Goal: Register for event/course

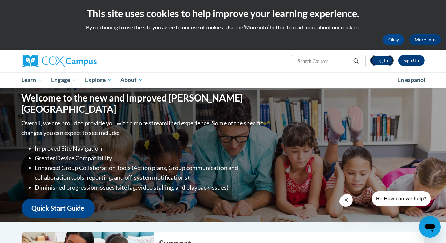
click at [386, 59] on link "Log In" at bounding box center [382, 60] width 23 height 11
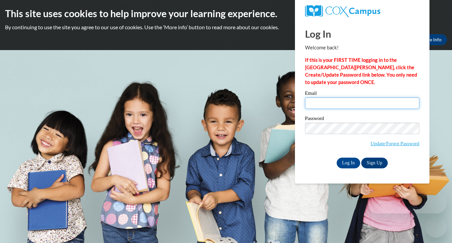
type input "ms.msmith1109@gmail.com"
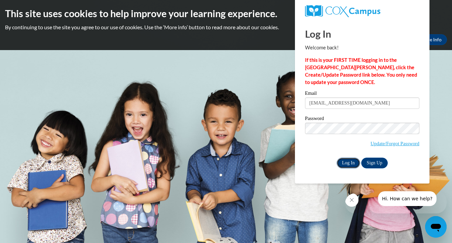
click at [346, 162] on input "Log In" at bounding box center [349, 163] width 24 height 11
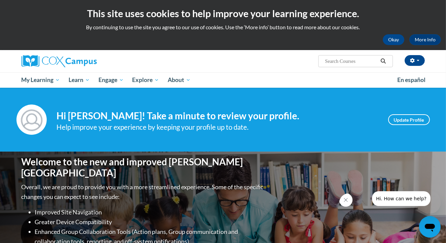
click at [366, 62] on input "Search..." at bounding box center [352, 61] width 54 height 8
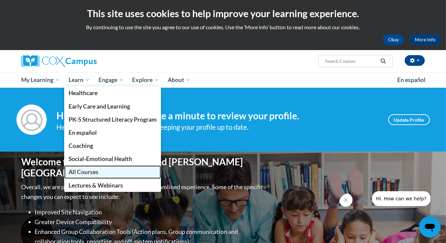
click at [84, 171] on span "All Courses" at bounding box center [84, 172] width 30 height 7
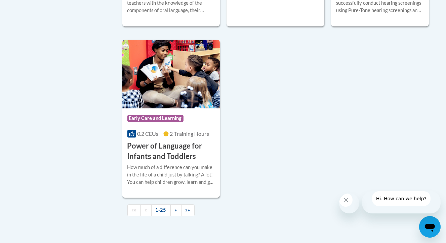
scroll to position [1575, 0]
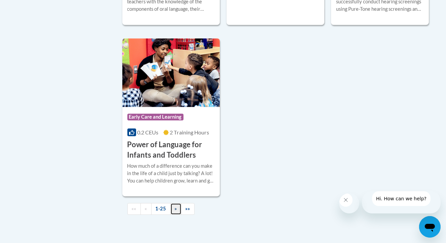
click at [175, 212] on span "»" at bounding box center [176, 209] width 2 height 6
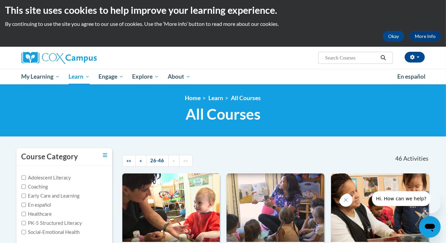
scroll to position [0, 0]
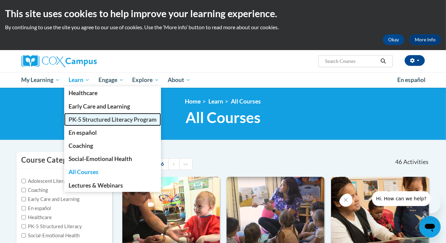
click at [91, 119] on span "PK-5 Structured Literacy Program" at bounding box center [113, 119] width 88 height 7
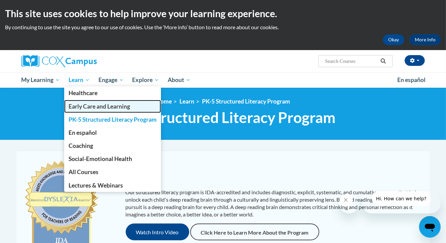
click at [90, 107] on span "Early Care and Learning" at bounding box center [100, 106] width 62 height 7
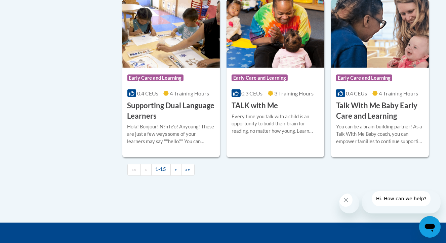
scroll to position [997, 0]
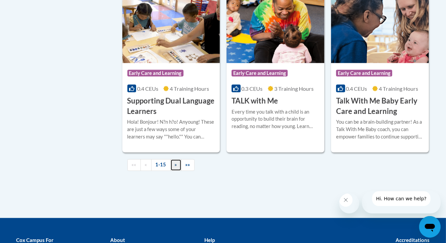
click at [175, 171] on link "»" at bounding box center [176, 165] width 11 height 12
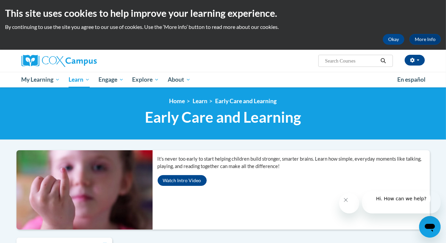
scroll to position [0, 0]
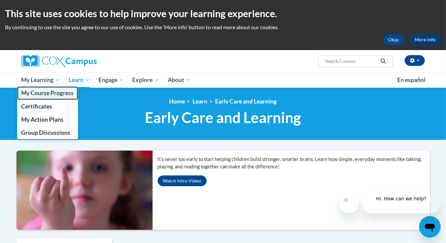
click at [46, 92] on span "My Course Progress" at bounding box center [47, 92] width 52 height 7
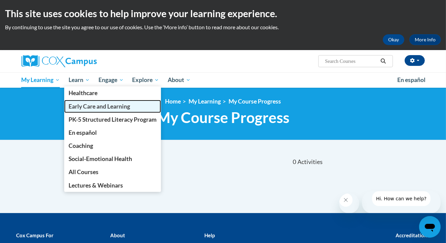
click at [84, 108] on span "Early Care and Learning" at bounding box center [100, 106] width 62 height 7
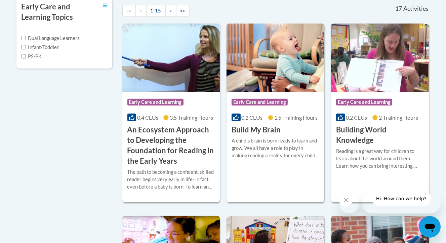
scroll to position [242, 0]
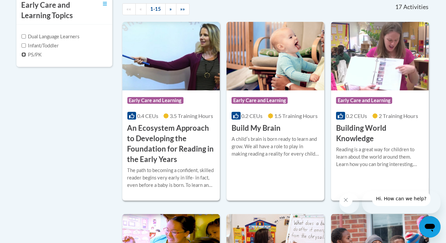
click at [24, 54] on input "PS/PK" at bounding box center [24, 54] width 4 height 4
checkbox input "true"
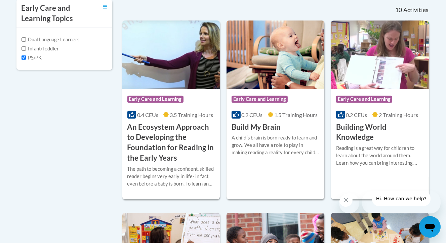
scroll to position [240, 0]
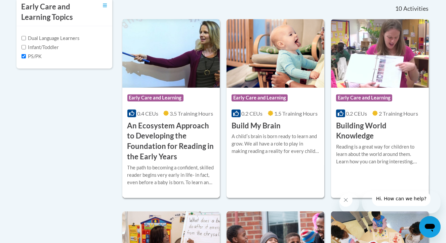
click at [174, 144] on h3 "An Ecosystem Approach to Developing the Foundation for Reading in the Early Yea…" at bounding box center [172, 141] width 88 height 41
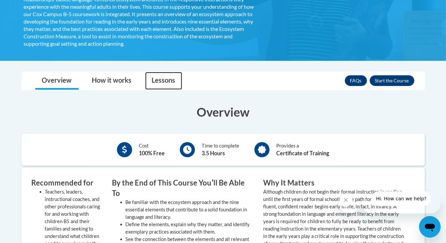
scroll to position [185, 0]
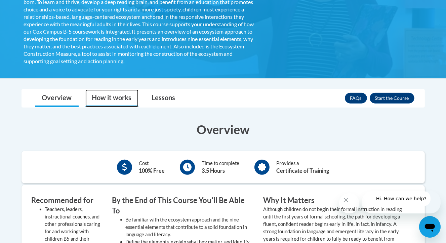
click at [128, 97] on link "How it works" at bounding box center [111, 98] width 53 height 18
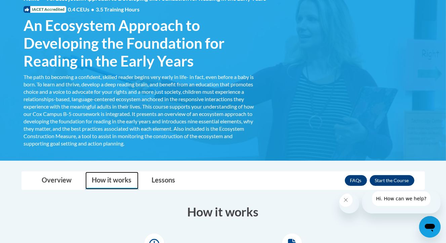
scroll to position [109, 0]
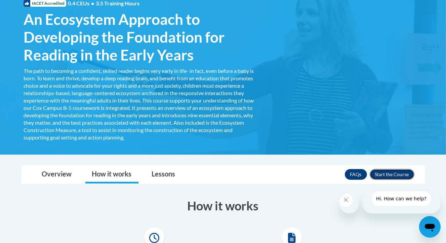
click at [382, 175] on button "Enroll" at bounding box center [392, 174] width 45 height 11
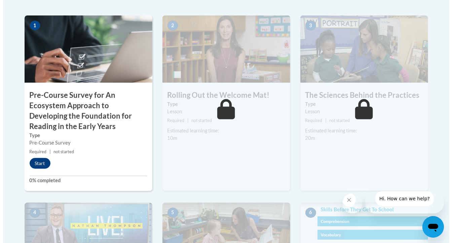
scroll to position [230, 0]
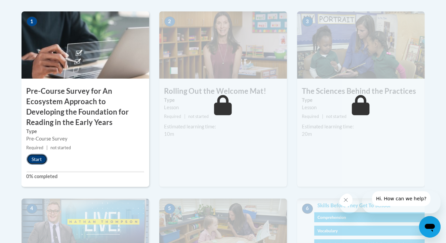
click at [33, 160] on button "Start" at bounding box center [37, 159] width 21 height 11
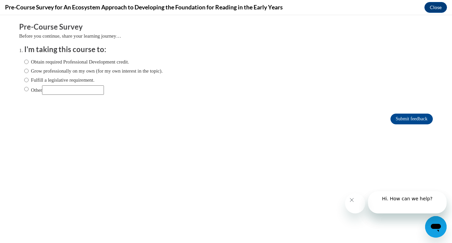
scroll to position [0, 0]
click at [24, 62] on input "Obtain required Professional Development credit." at bounding box center [26, 61] width 4 height 7
radio input "true"
click at [410, 119] on input "Submit feedback" at bounding box center [412, 119] width 42 height 11
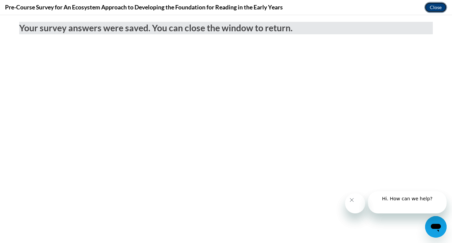
click at [432, 10] on button "Close" at bounding box center [436, 7] width 23 height 11
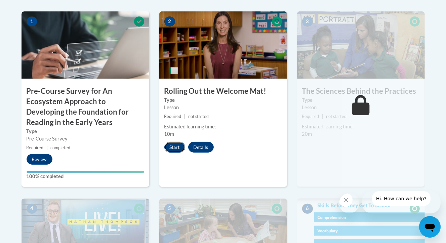
click at [174, 148] on button "Start" at bounding box center [175, 147] width 21 height 11
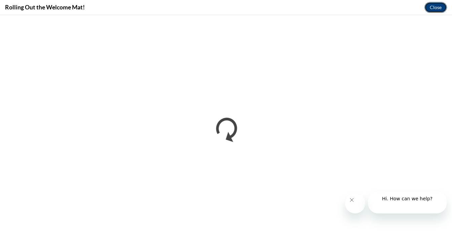
click at [431, 10] on button "Close" at bounding box center [436, 7] width 23 height 11
